Goal: Task Accomplishment & Management: Use online tool/utility

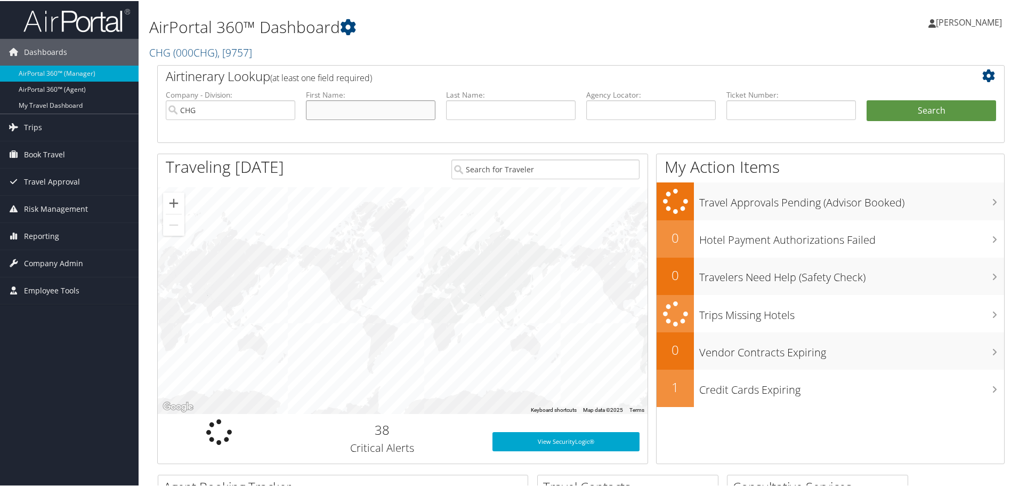
click at [328, 109] on input "text" at bounding box center [371, 109] width 130 height 20
type input "michele"
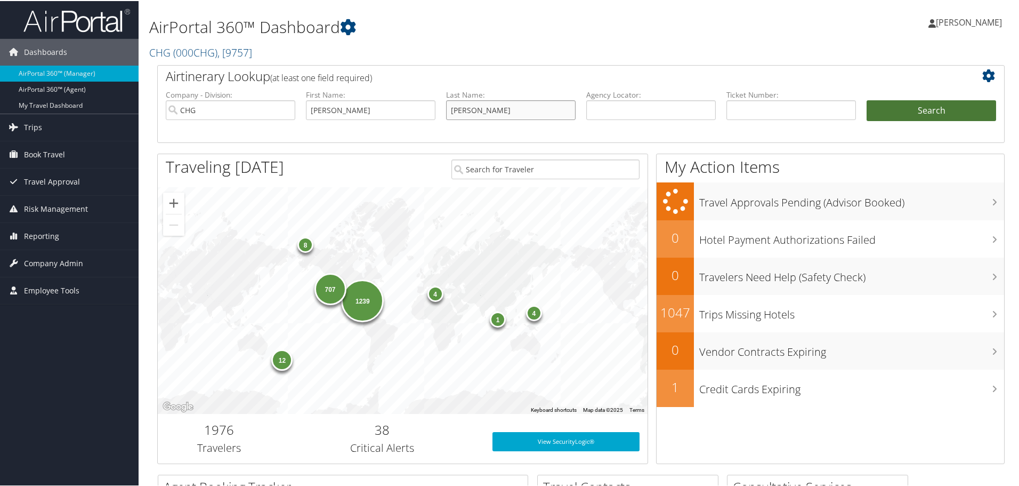
type input "sartori"
click at [923, 106] on button "Search" at bounding box center [932, 109] width 130 height 21
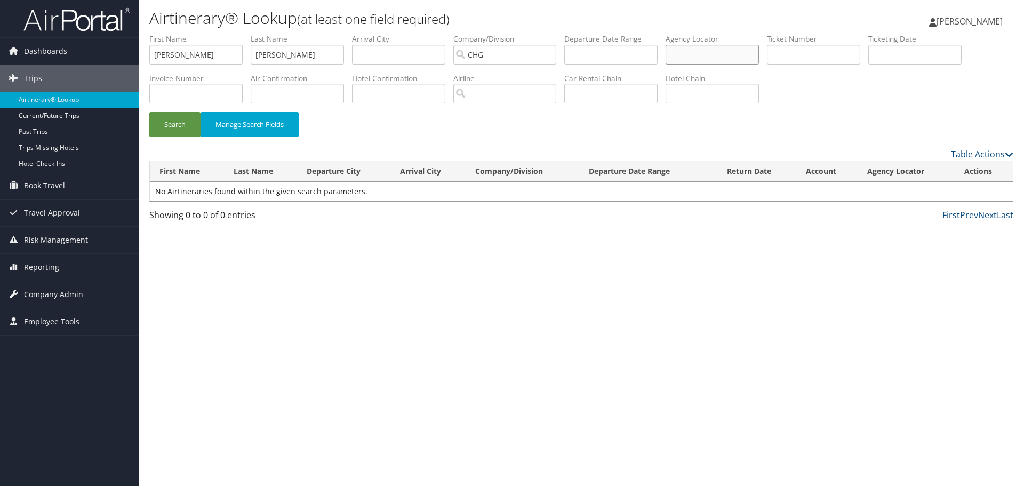
click at [692, 54] on input "text" at bounding box center [711, 55] width 93 height 20
paste input "LQRWGQ"
type input "LQRWGQ"
drag, startPoint x: 54, startPoint y: 7, endPoint x: 0, endPoint y: -28, distance: 64.6
click at [0, 0] on html "Menu Dashboards ► AirPortal 360™ (Manager) AirPortal 360™ (Agent) My Travel Das…" at bounding box center [512, 243] width 1024 height 486
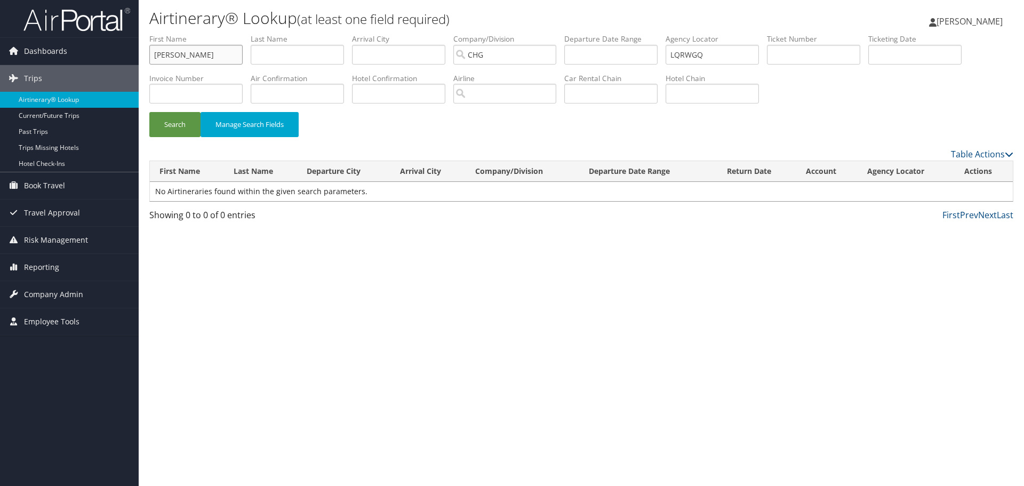
drag, startPoint x: 33, startPoint y: 28, endPoint x: 4, endPoint y: 21, distance: 29.2
click at [8, 22] on div "Dashboards AirPortal 360™ (Manager) AirPortal 360™ (Agent) My Travel Dashboard …" at bounding box center [512, 243] width 1024 height 486
click at [180, 127] on button "Search" at bounding box center [174, 124] width 51 height 25
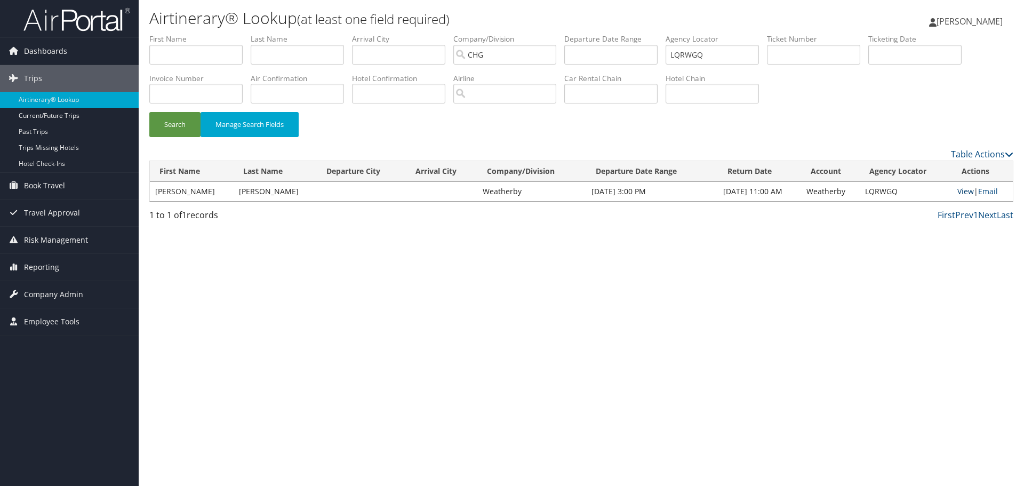
click at [962, 192] on link "View" at bounding box center [965, 191] width 17 height 10
click at [722, 49] on input "LQRWGQ" at bounding box center [711, 55] width 93 height 20
drag, startPoint x: 721, startPoint y: 55, endPoint x: 578, endPoint y: 51, distance: 143.5
click at [578, 34] on ul "First Name Last Name Departure City Arrival City Company/Division CHG Airport/C…" at bounding box center [581, 34] width 864 height 0
paste input "SHPWWY"
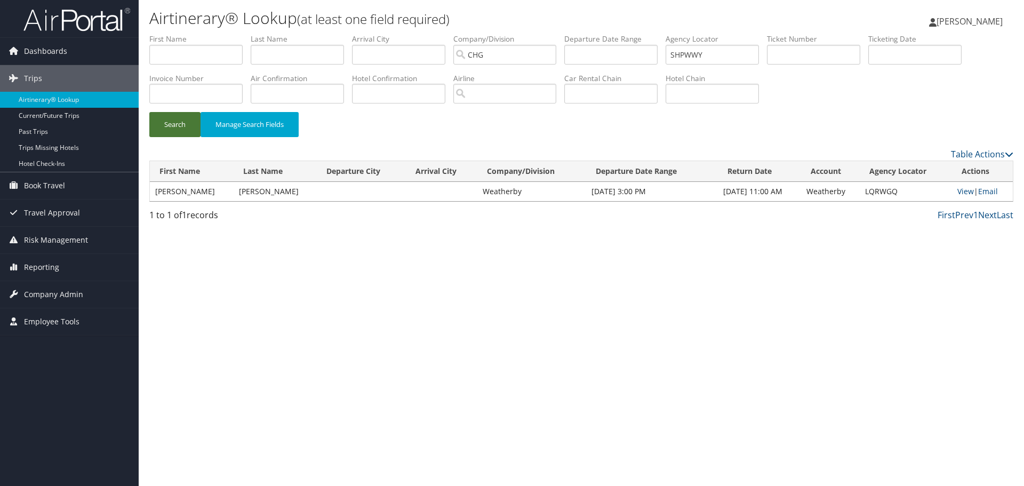
click at [171, 125] on button "Search" at bounding box center [174, 124] width 51 height 25
click at [960, 192] on link "View" at bounding box center [965, 191] width 17 height 10
drag, startPoint x: 727, startPoint y: 55, endPoint x: 531, endPoint y: 18, distance: 199.6
click at [531, 18] on div "Airtinerary® Lookup (at least one field required) Thomas Klein Thomas Klein My …" at bounding box center [581, 243] width 885 height 486
paste input "MLARSL"
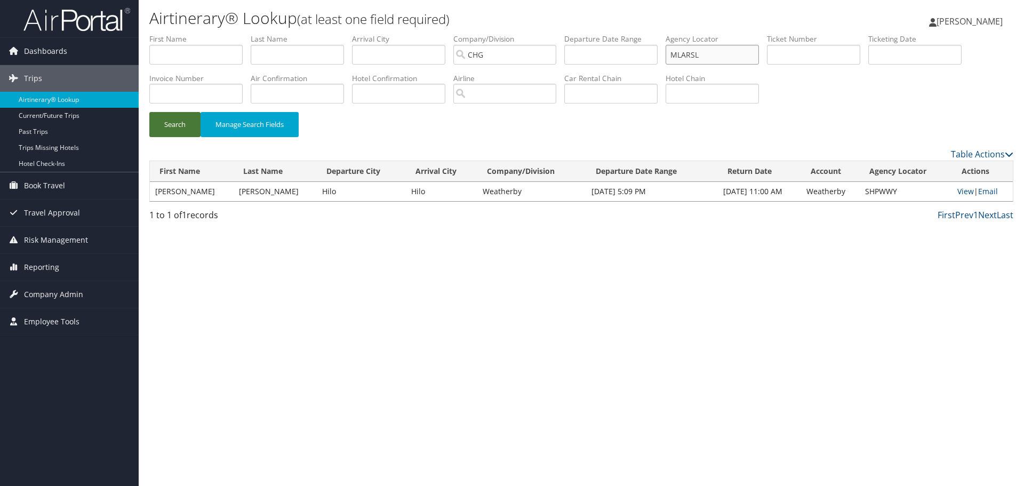
type input "MLARSL"
click at [179, 122] on button "Search" at bounding box center [174, 124] width 51 height 25
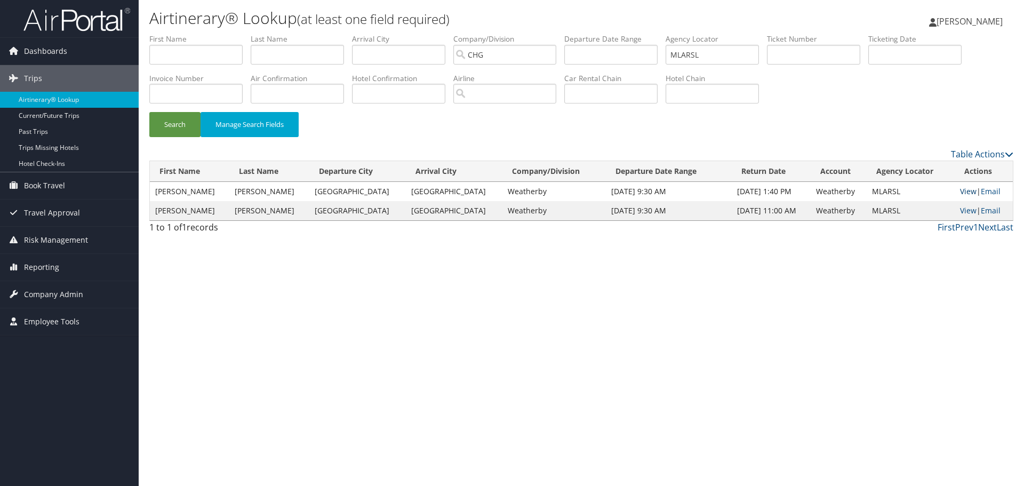
click at [961, 190] on link "View" at bounding box center [968, 191] width 17 height 10
click at [960, 211] on link "View" at bounding box center [968, 210] width 17 height 10
drag, startPoint x: 723, startPoint y: 55, endPoint x: 485, endPoint y: 28, distance: 239.8
click at [485, 28] on div "Airtinerary® Lookup (at least one field required) Thomas Klein Thomas Klein My …" at bounding box center [581, 243] width 885 height 486
paste input "YQTZOQ"
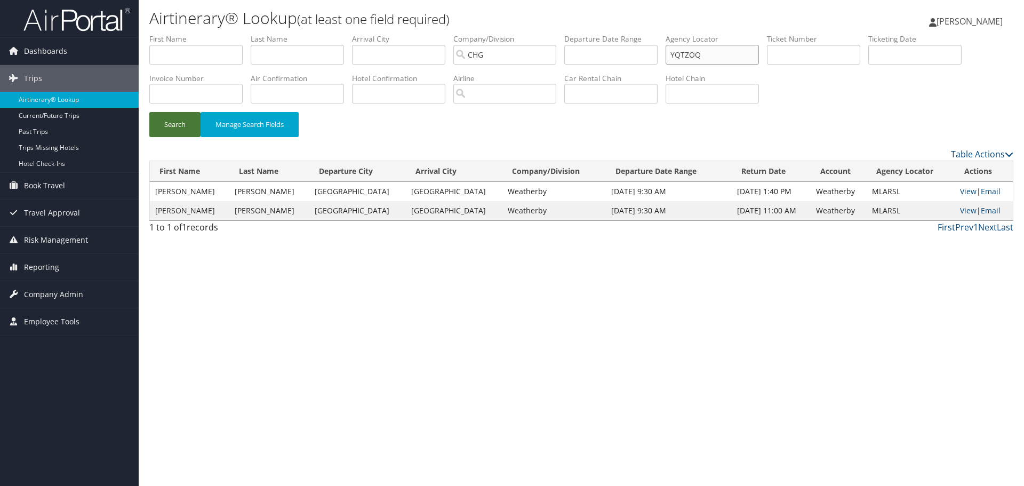
type input "YQTZOQ"
click at [175, 121] on button "Search" at bounding box center [174, 124] width 51 height 25
click at [961, 191] on link "View" at bounding box center [967, 191] width 17 height 10
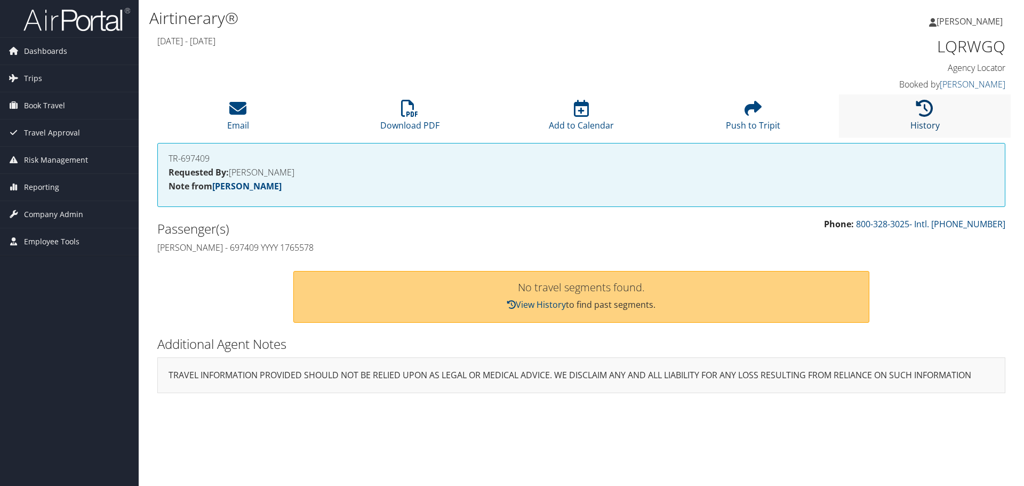
click at [924, 110] on icon at bounding box center [924, 108] width 17 height 17
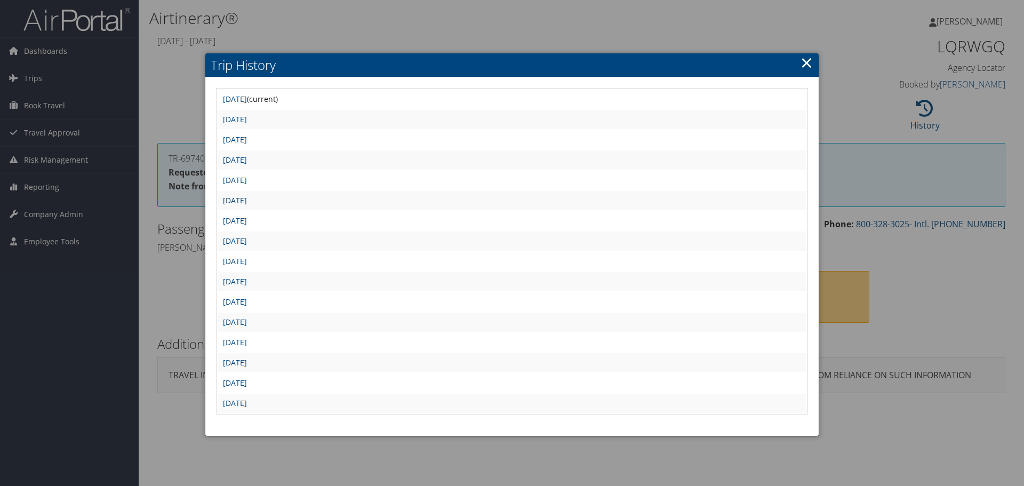
click at [247, 202] on link "[DATE]" at bounding box center [235, 200] width 24 height 10
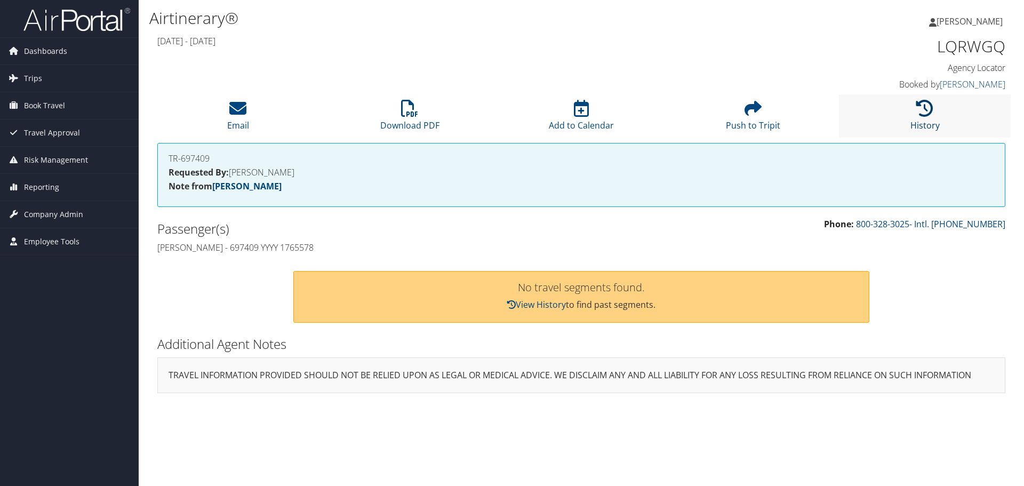
click at [925, 108] on icon at bounding box center [924, 108] width 17 height 17
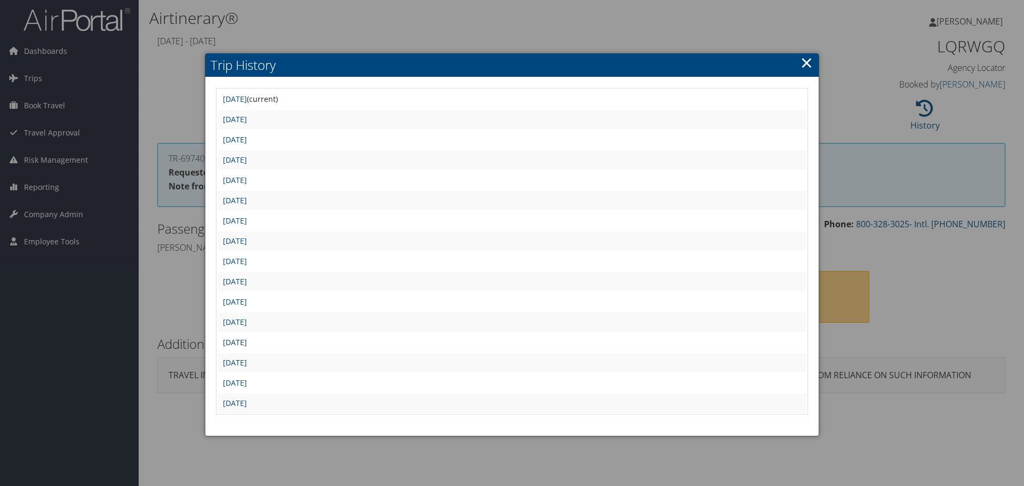
click at [247, 343] on link "Mon Feb 3 09:15:35 MST 2025" at bounding box center [235, 342] width 24 height 10
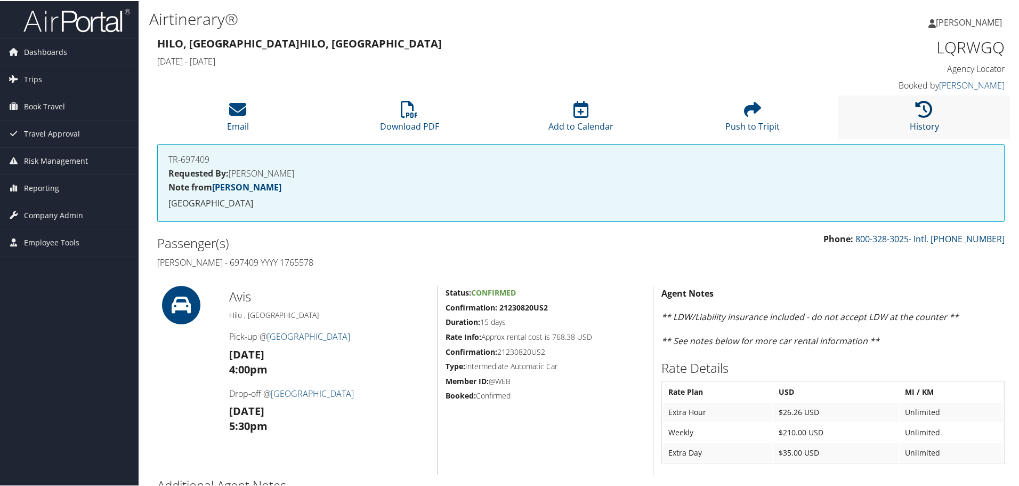
click at [925, 109] on icon at bounding box center [924, 108] width 17 height 17
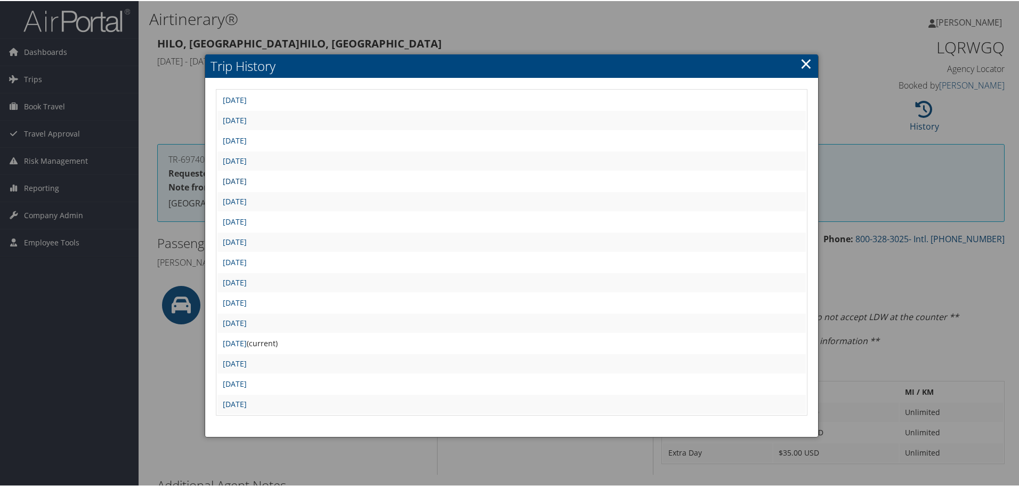
click at [247, 179] on link "Tue Feb 25 08:27:05 MST 2025" at bounding box center [235, 180] width 24 height 10
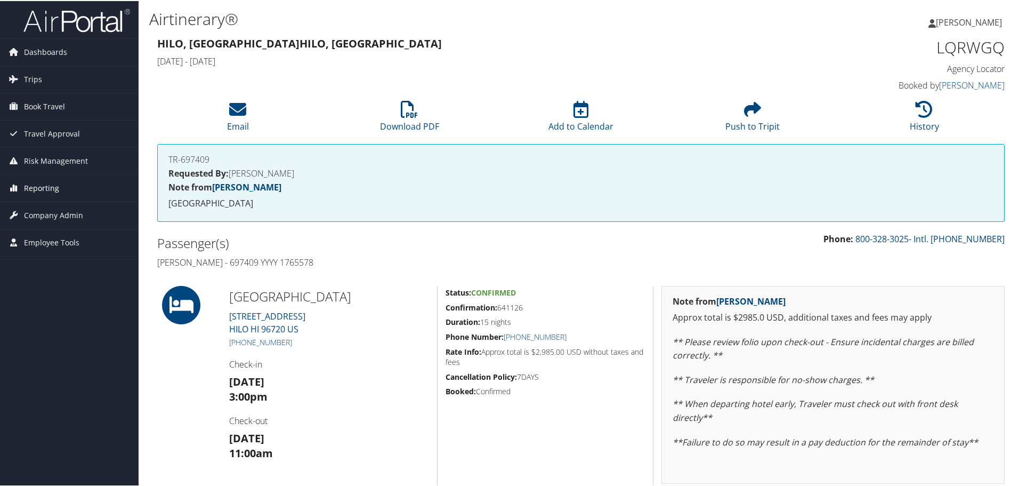
click at [44, 188] on span "Reporting" at bounding box center [41, 187] width 35 height 27
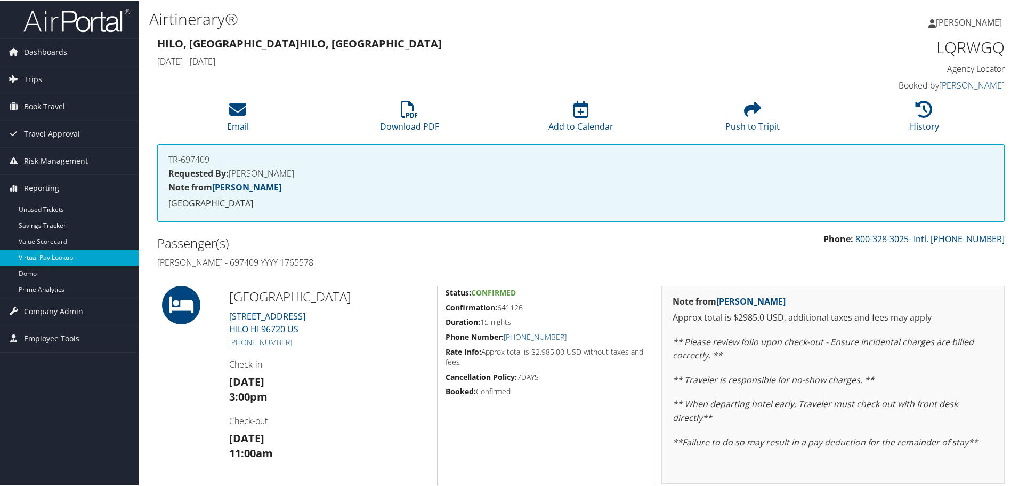
click at [46, 259] on link "Virtual Pay Lookup" at bounding box center [69, 256] width 139 height 16
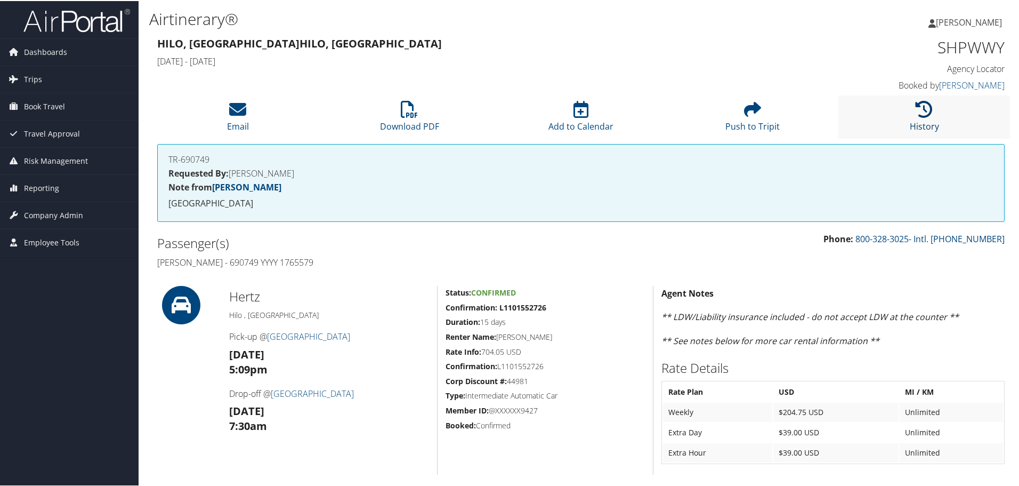
click at [921, 112] on icon at bounding box center [924, 108] width 17 height 17
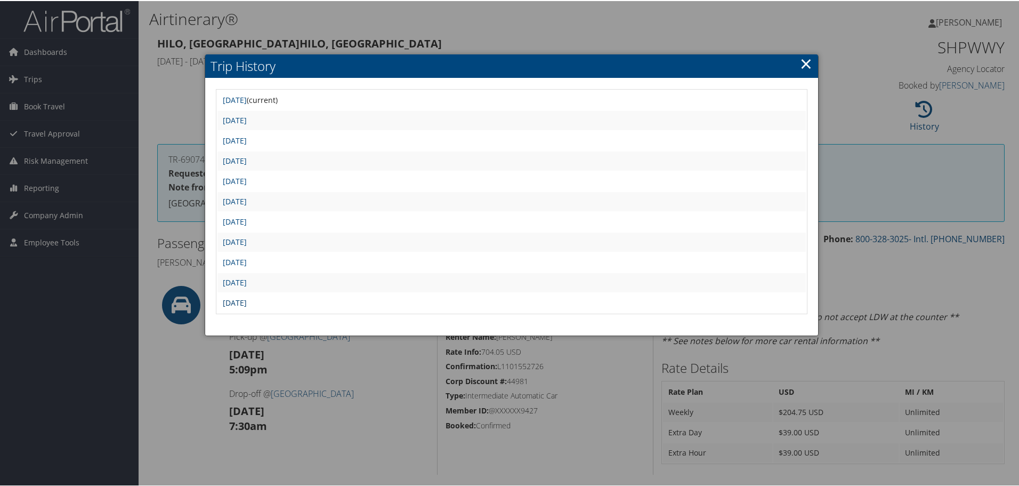
click at [247, 301] on link "Tue Jan 21 07:44:06 MST 2025" at bounding box center [235, 301] width 24 height 10
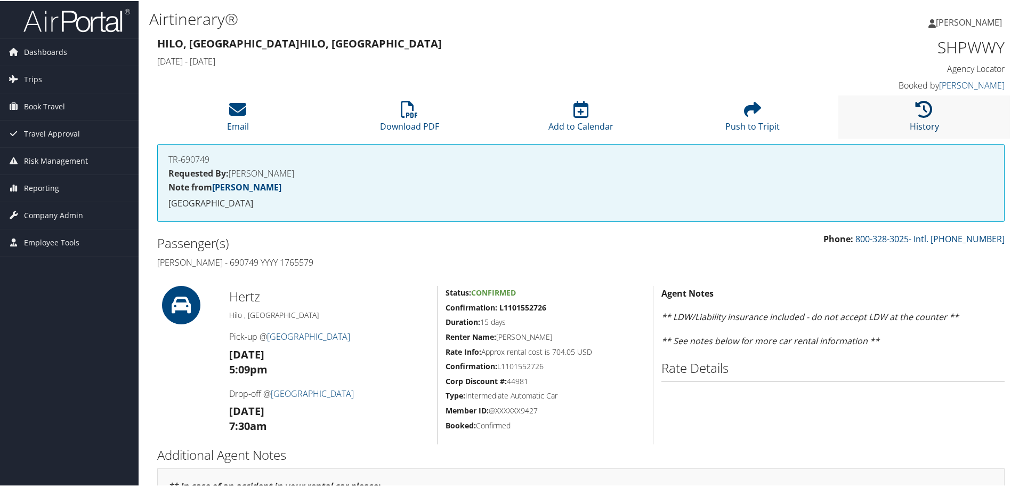
click at [921, 105] on icon at bounding box center [924, 108] width 17 height 17
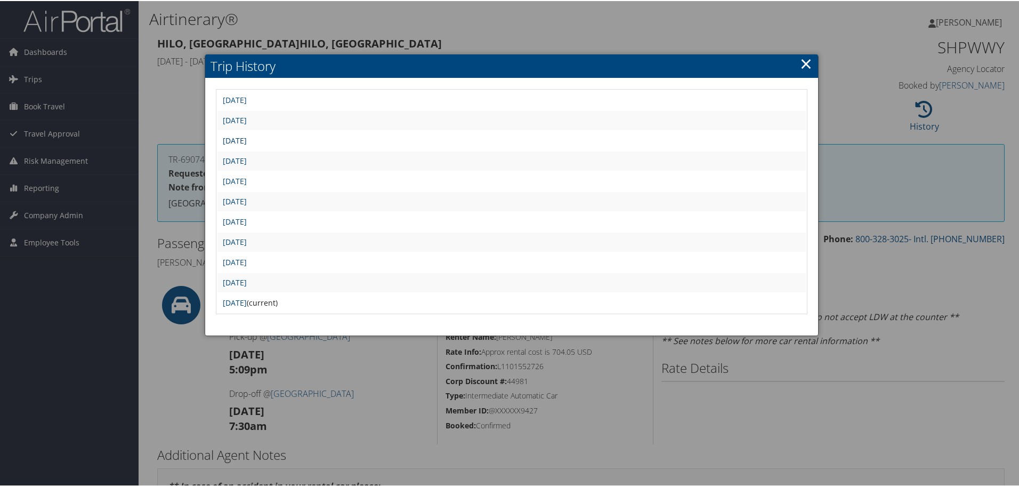
click at [247, 140] on link "[DATE]" at bounding box center [235, 139] width 24 height 10
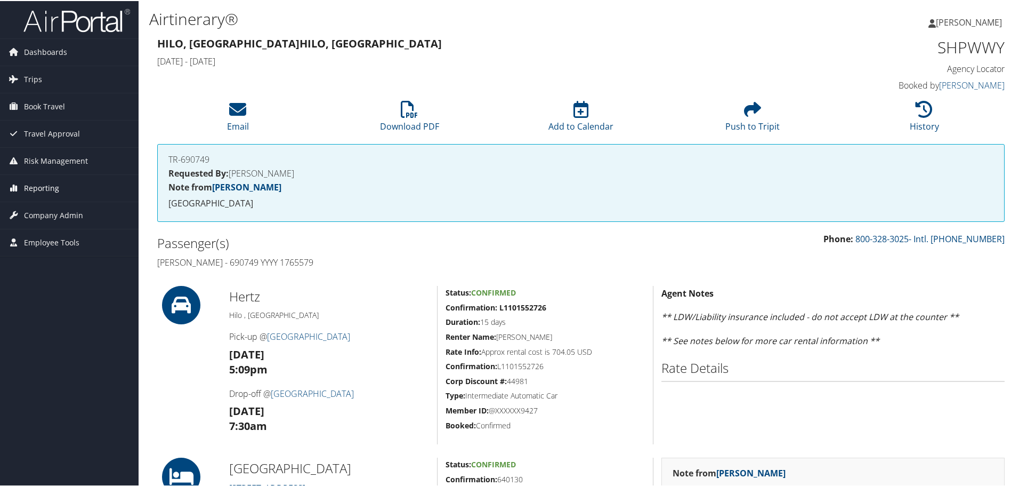
click at [45, 189] on span "Reporting" at bounding box center [41, 187] width 35 height 27
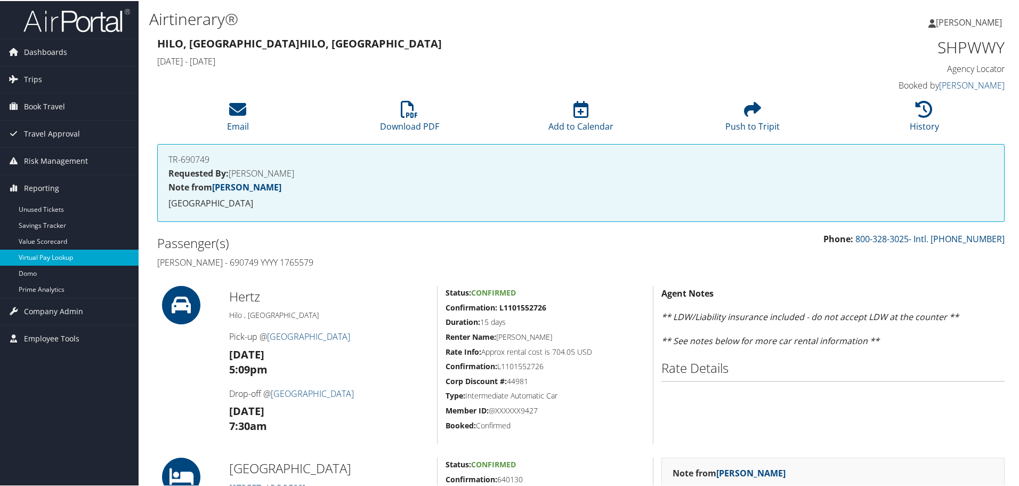
click at [45, 254] on link "Virtual Pay Lookup" at bounding box center [69, 256] width 139 height 16
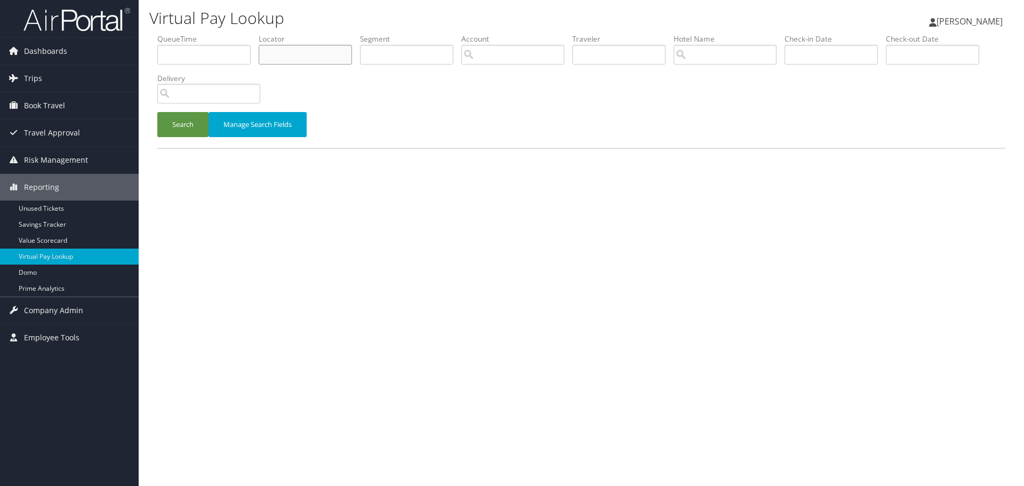
click at [321, 52] on input "text" at bounding box center [305, 55] width 93 height 20
paste input "SHPWWY"
type input "SHPWWY"
click at [179, 123] on button "Search" at bounding box center [182, 124] width 51 height 25
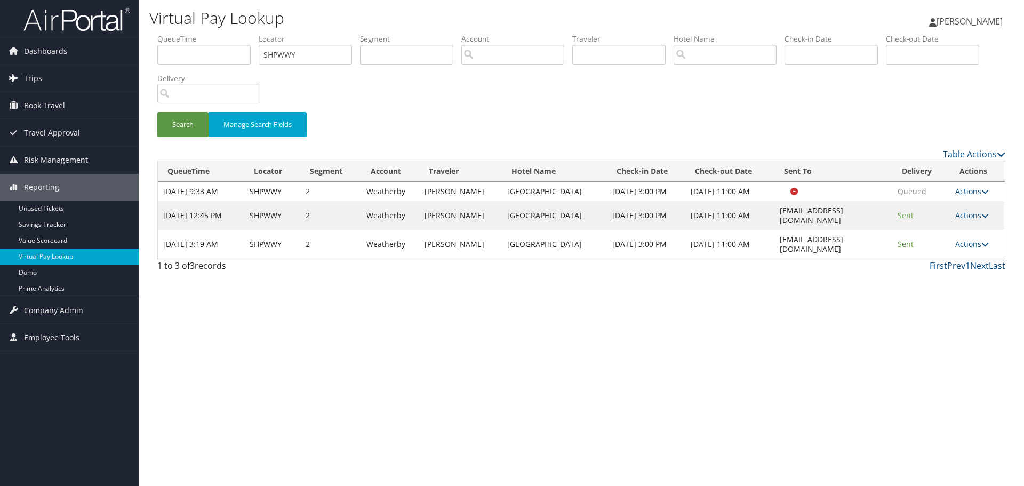
click at [965, 249] on link "Actions" at bounding box center [972, 244] width 34 height 10
click at [953, 289] on link "Logs" at bounding box center [953, 287] width 67 height 18
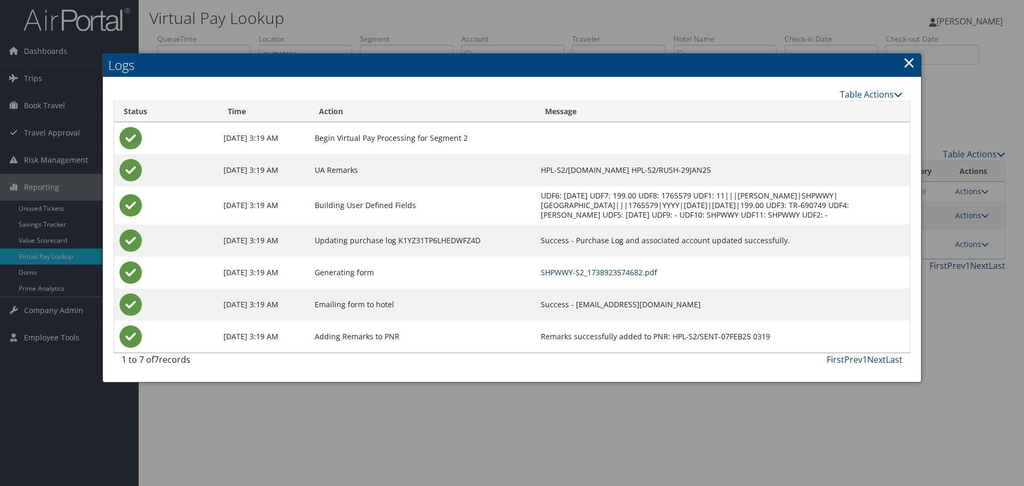
click at [625, 277] on link "SHPWWY-S2_1738923574682.pdf" at bounding box center [599, 272] width 116 height 10
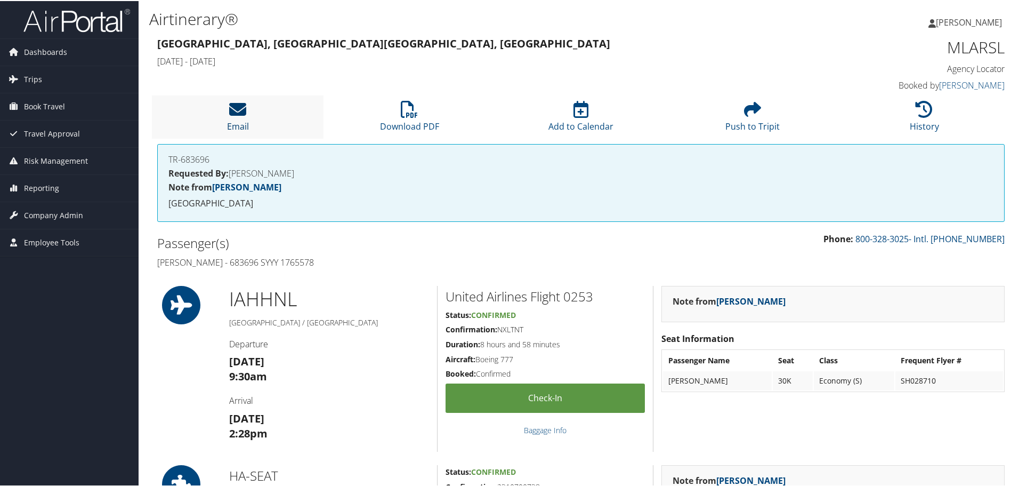
click at [236, 111] on icon at bounding box center [237, 108] width 17 height 17
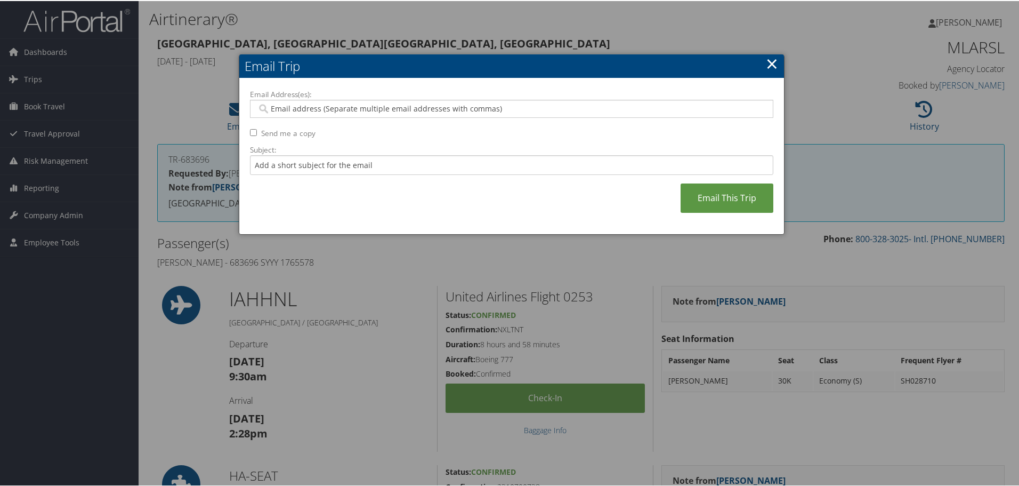
click at [313, 106] on input "Email Address(es):" at bounding box center [511, 107] width 509 height 11
type input "[PERSON_NAME].[PERSON_NAME]"
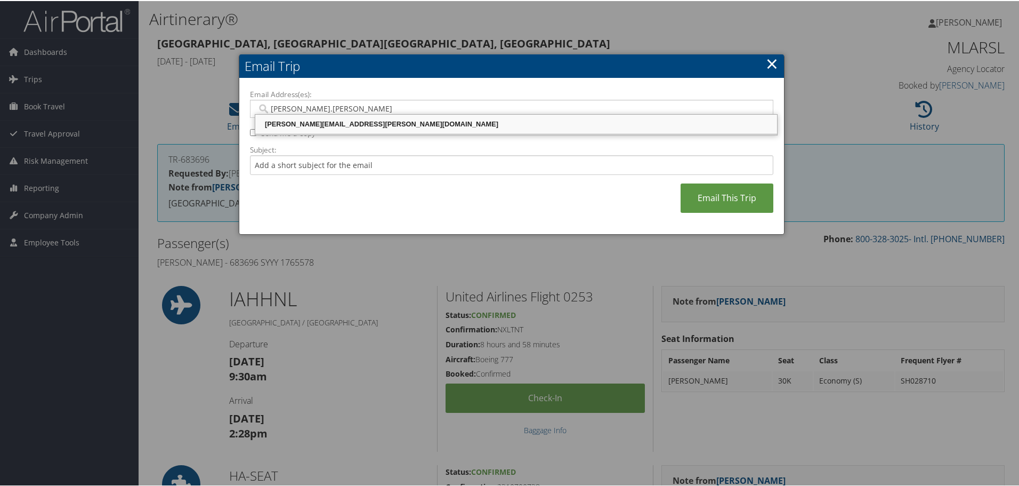
click at [342, 123] on div "TOM.KLEIN@CHGHEALTHCARE.COM" at bounding box center [516, 123] width 519 height 11
type input "TOM.KLEIN@CHGHEALTHCARE.COM"
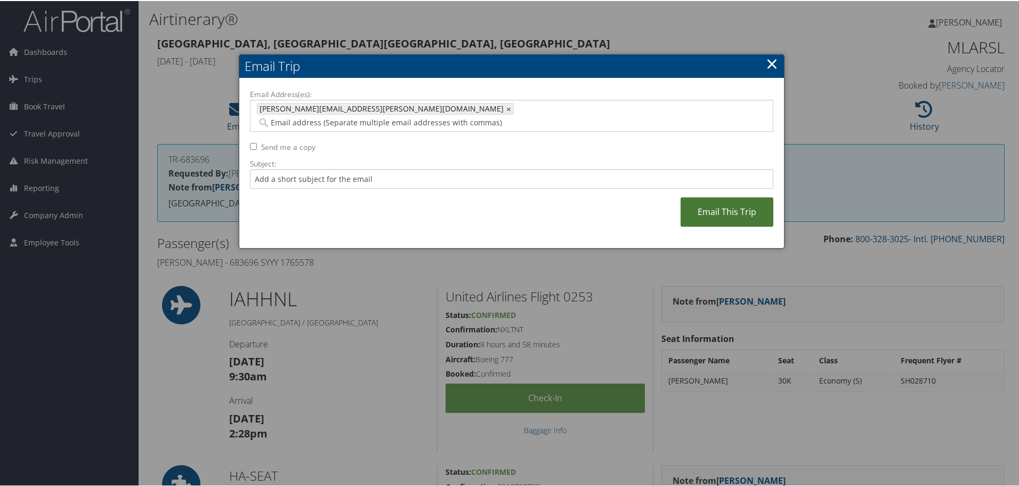
click at [699, 203] on link "Email This Trip" at bounding box center [727, 210] width 93 height 29
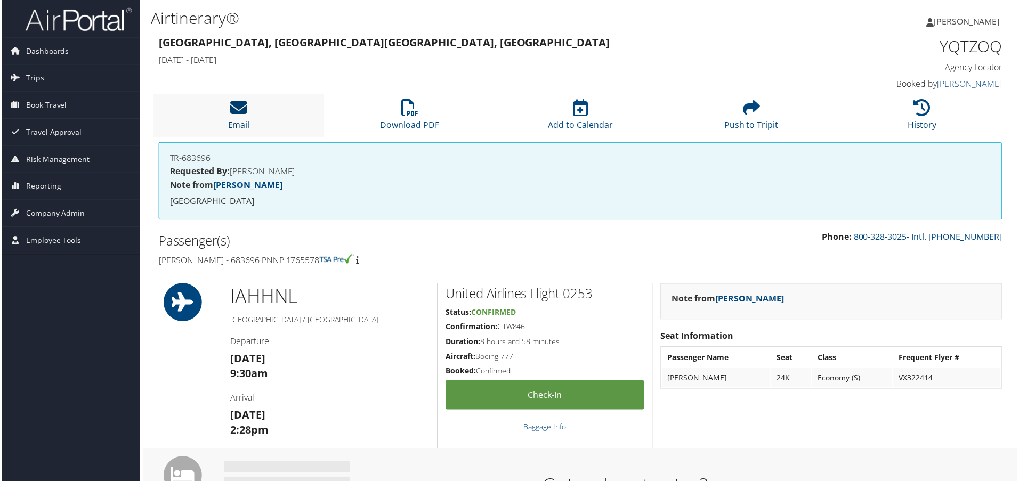
click at [241, 109] on icon at bounding box center [237, 108] width 17 height 17
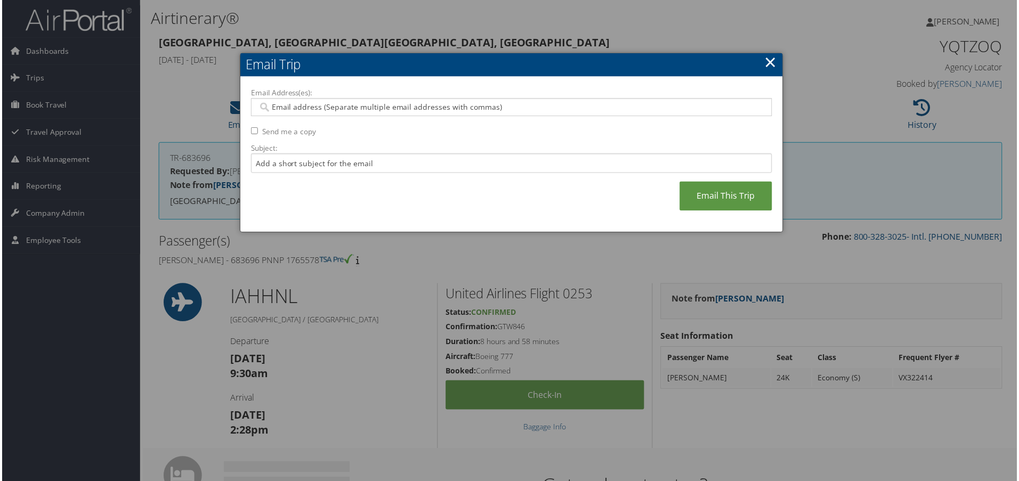
click at [304, 105] on input "Email Address(es):" at bounding box center [511, 107] width 509 height 11
type input "[PERSON_NAME]"
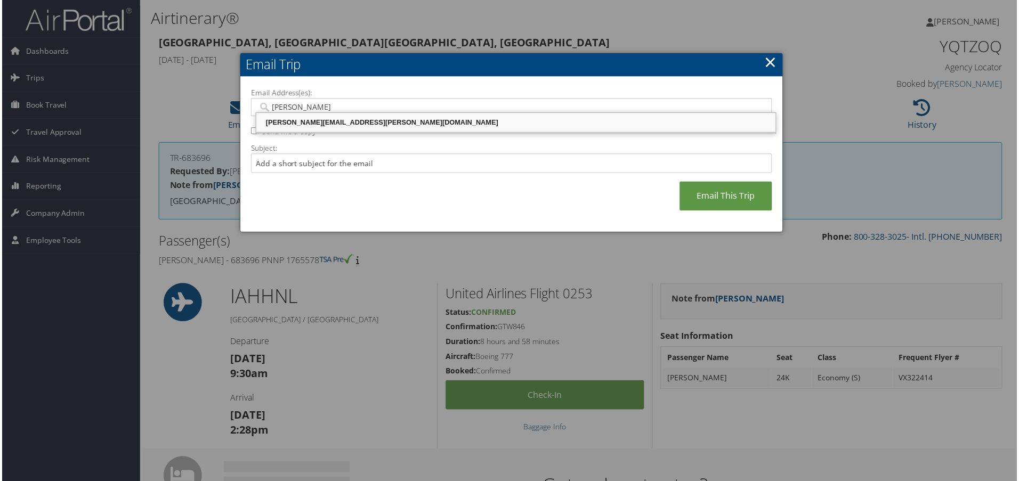
click at [367, 122] on div "[PERSON_NAME][EMAIL_ADDRESS][PERSON_NAME][DOMAIN_NAME]" at bounding box center [516, 123] width 519 height 11
type input "[PERSON_NAME][EMAIL_ADDRESS][PERSON_NAME][DOMAIN_NAME]"
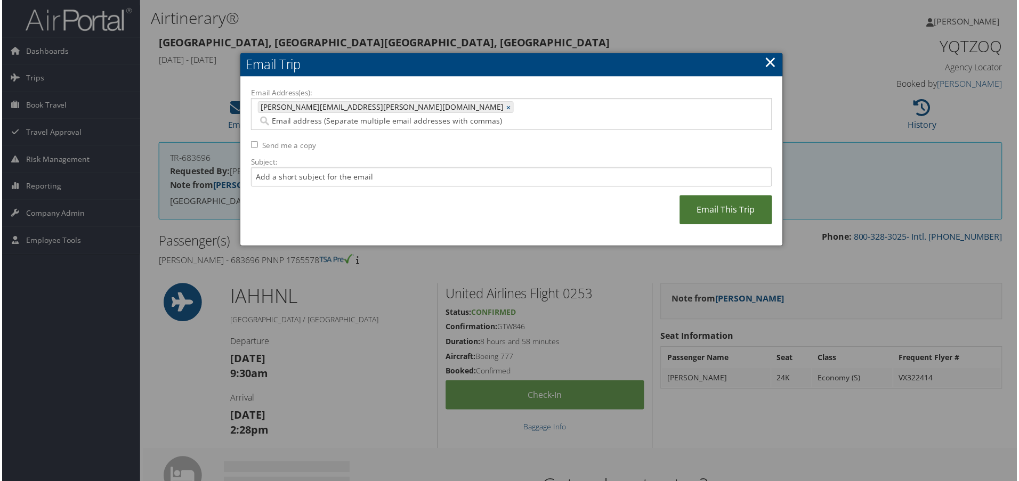
click at [729, 197] on link "Email This Trip" at bounding box center [727, 210] width 93 height 29
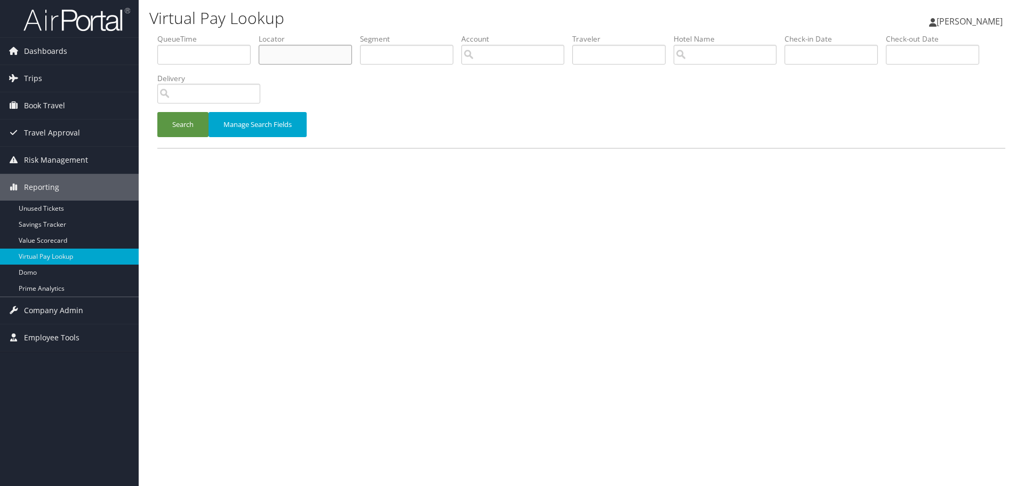
paste input "MLARSL"
type input "MLARSL"
click at [179, 125] on button "Search" at bounding box center [182, 124] width 51 height 25
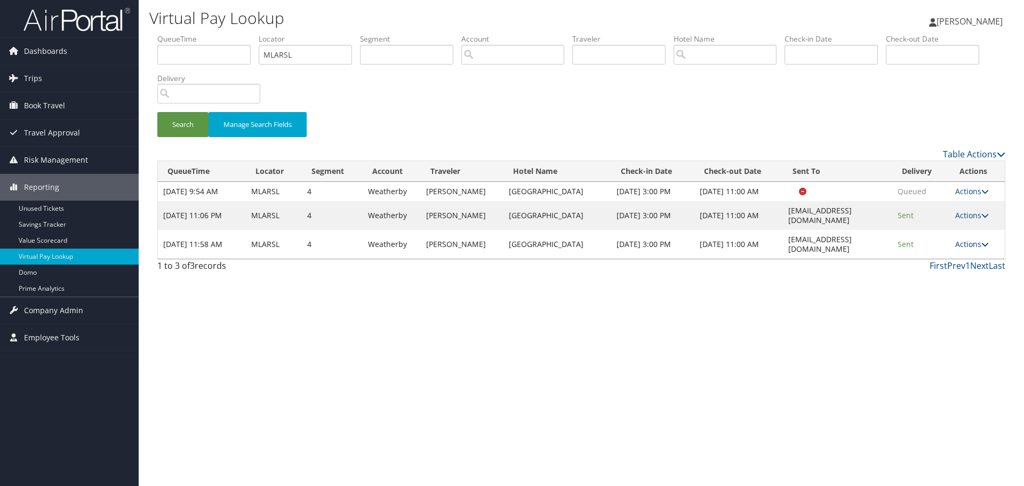
click at [966, 249] on link "Actions" at bounding box center [972, 244] width 34 height 10
click at [946, 287] on link "Logs" at bounding box center [953, 287] width 67 height 18
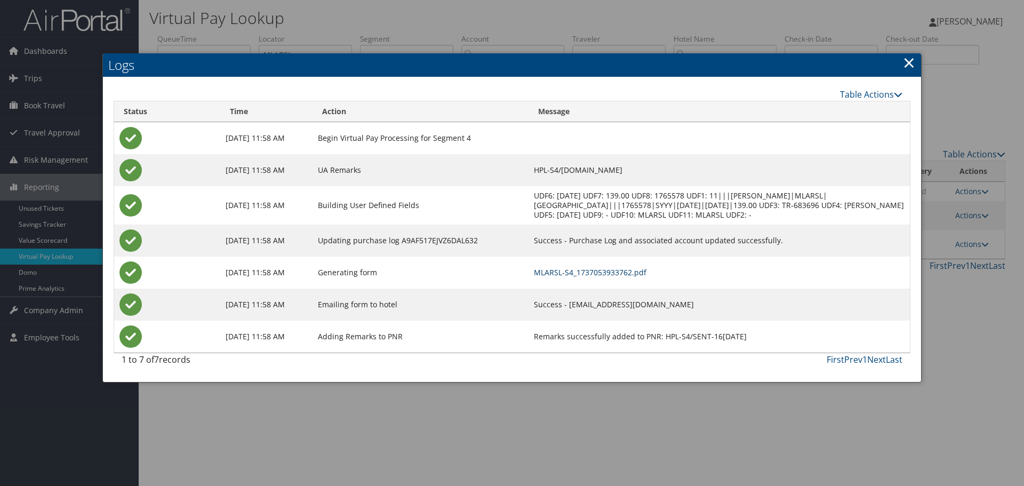
click at [646, 277] on link "MLARSL-S4_1737053933762.pdf" at bounding box center [590, 272] width 112 height 10
